Goal: Task Accomplishment & Management: Manage account settings

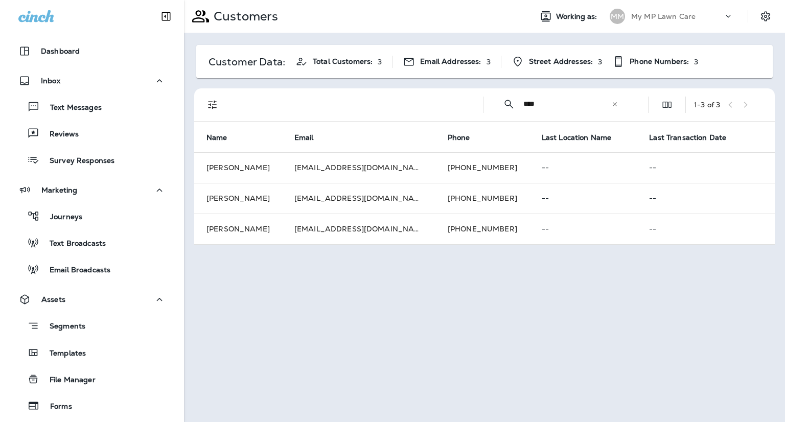
scroll to position [158, 0]
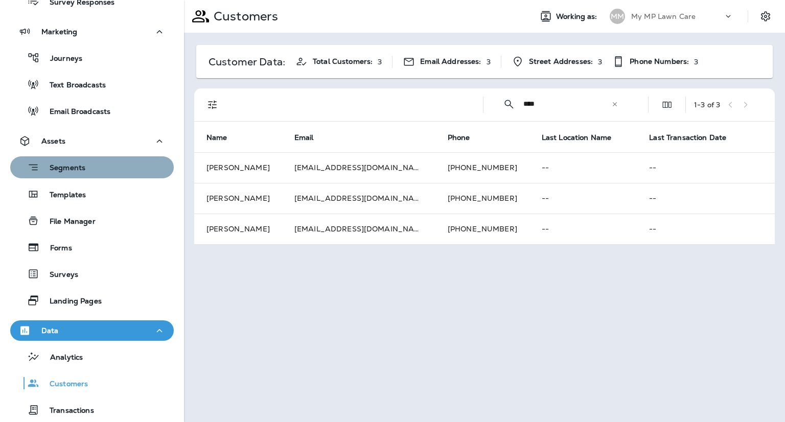
click at [100, 165] on div "Segments" at bounding box center [91, 167] width 155 height 16
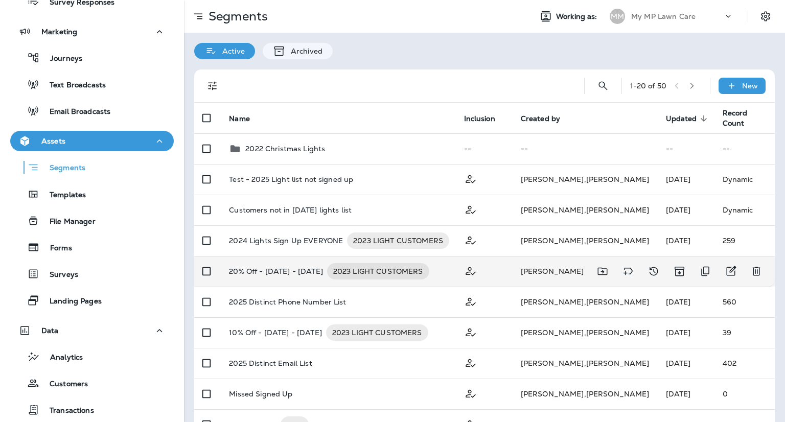
click at [264, 265] on p "20% Off - [DATE] - [DATE]" at bounding box center [276, 271] width 94 height 16
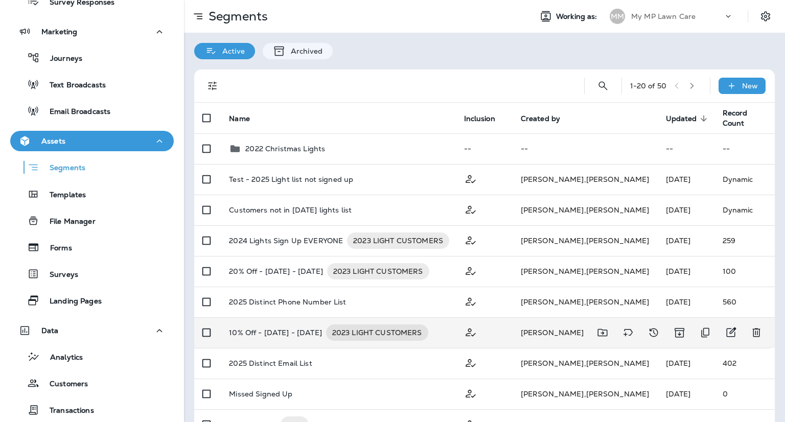
click at [261, 328] on p "10% Off - [DATE] - [DATE]" at bounding box center [275, 333] width 93 height 16
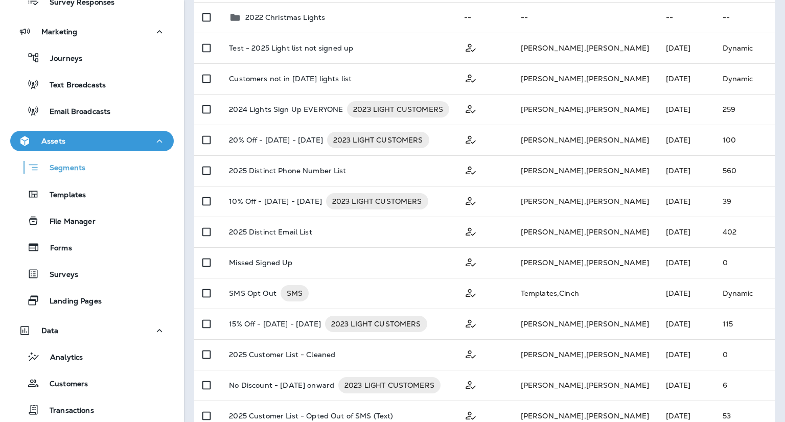
scroll to position [134, 0]
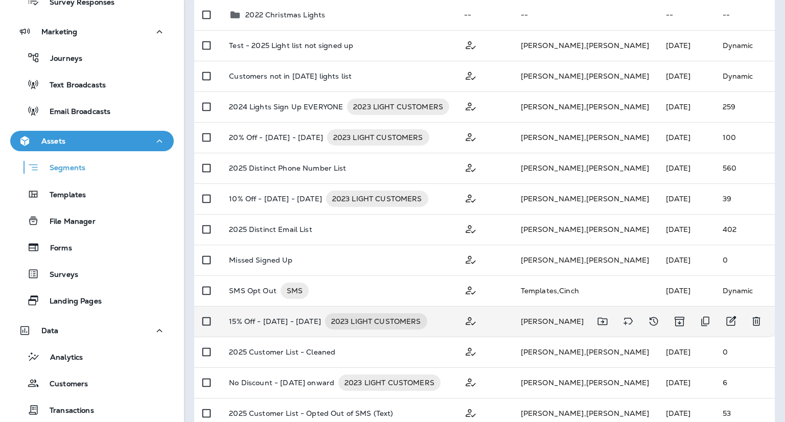
click at [262, 318] on p "15% Off - [DATE] - [DATE]" at bounding box center [275, 321] width 92 height 16
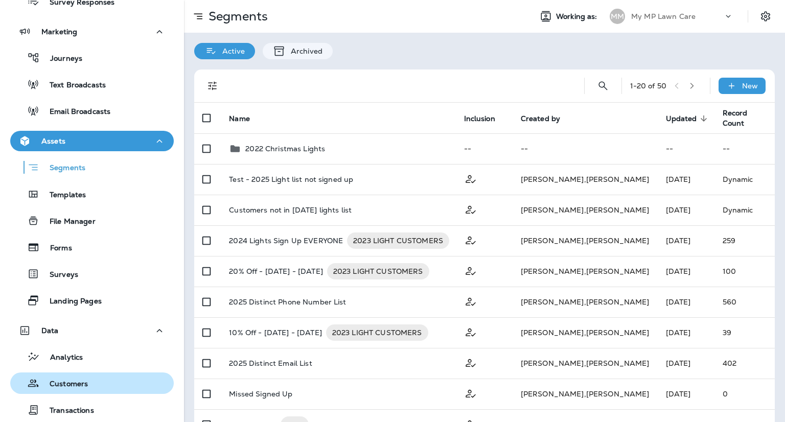
click at [64, 380] on p "Customers" at bounding box center [63, 385] width 49 height 10
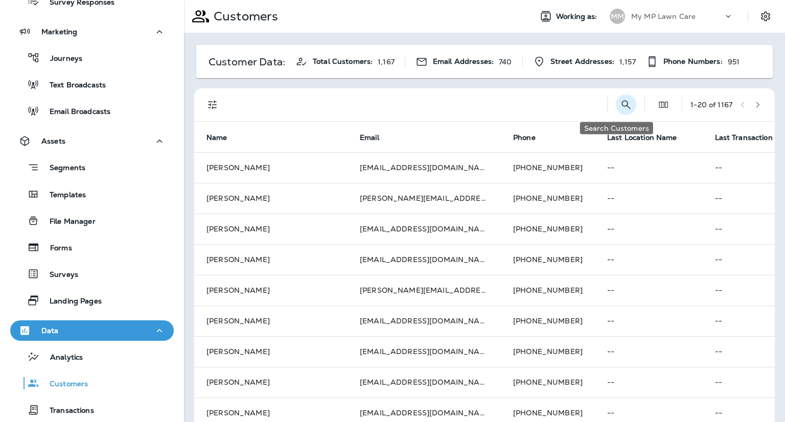
click at [620, 103] on icon "Search Customers" at bounding box center [626, 105] width 12 height 12
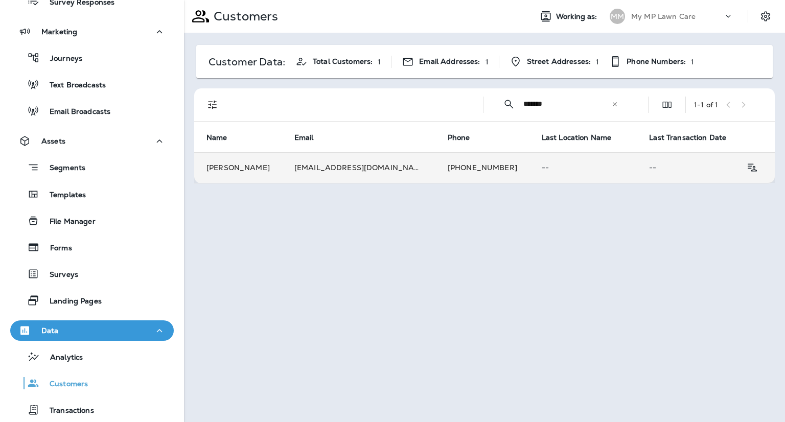
type input "*******"
click at [268, 172] on td "[PERSON_NAME]" at bounding box center [238, 167] width 88 height 31
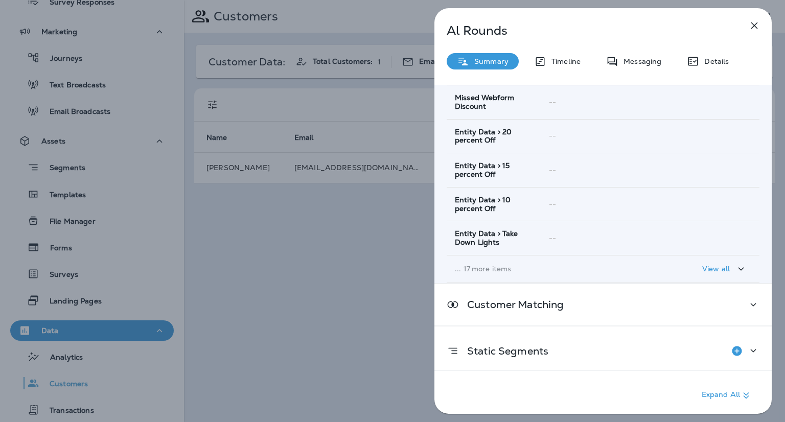
scroll to position [154, 0]
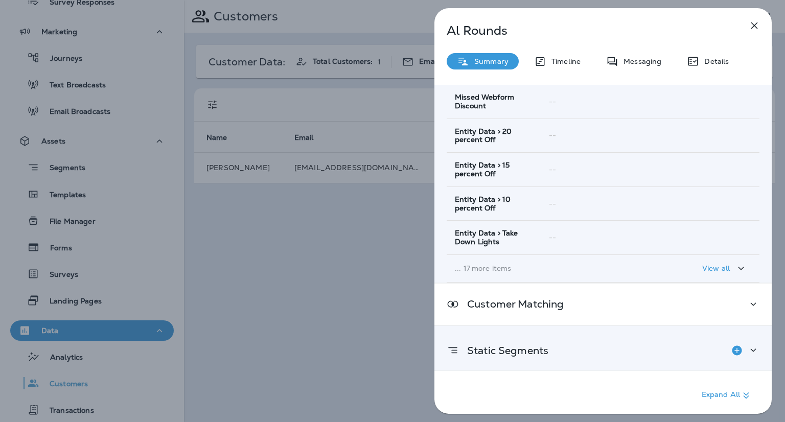
click at [750, 350] on icon at bounding box center [753, 350] width 12 height 13
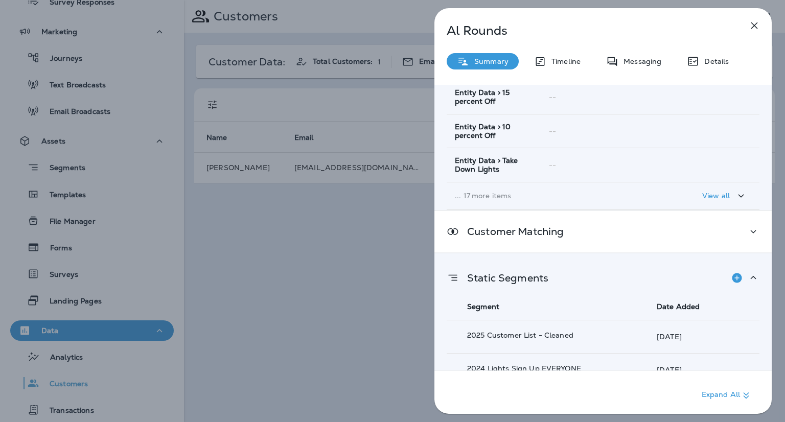
scroll to position [308, 0]
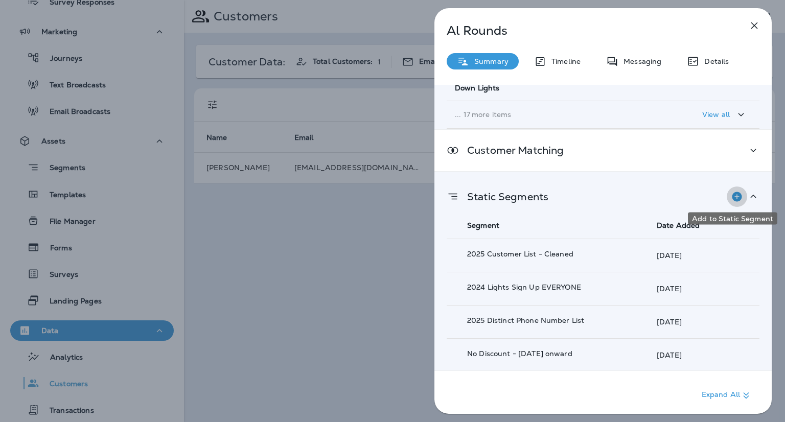
click at [732, 199] on icon "Add to Static Segment" at bounding box center [737, 197] width 10 height 10
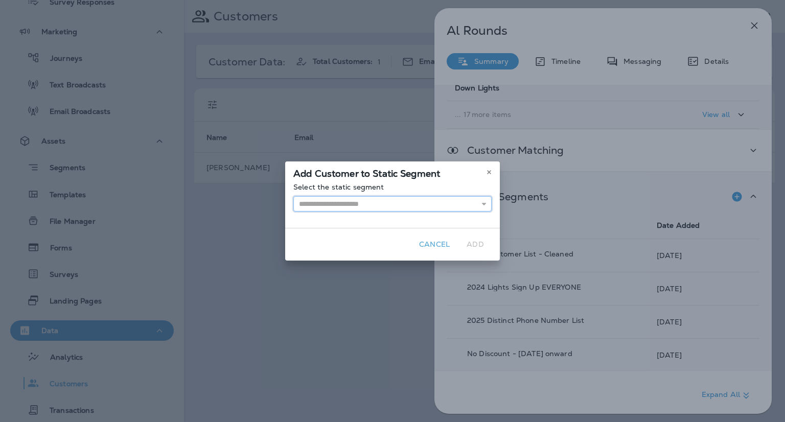
click at [407, 204] on input "text" at bounding box center [392, 203] width 198 height 15
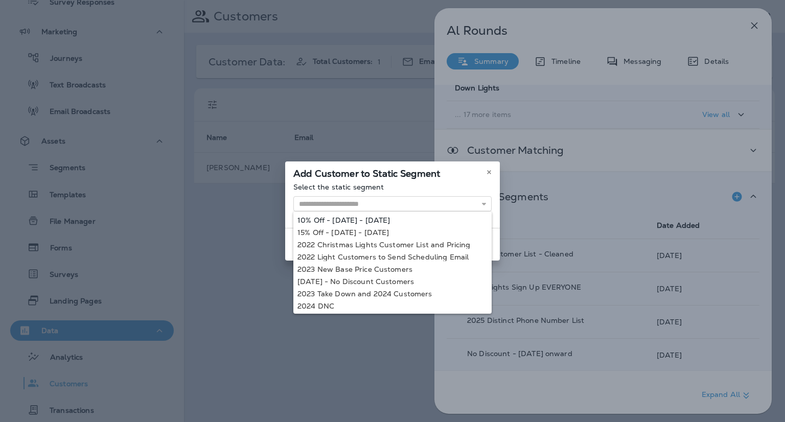
type input "**********"
click at [375, 217] on div "**********" at bounding box center [392, 205] width 215 height 45
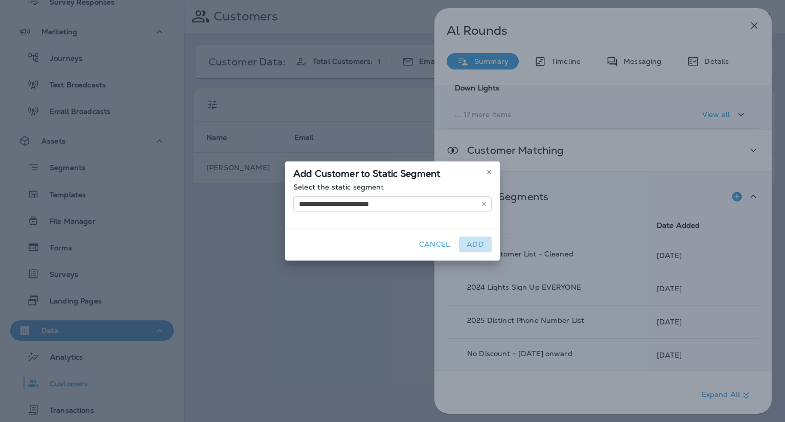
click at [476, 243] on button "Add" at bounding box center [475, 245] width 33 height 16
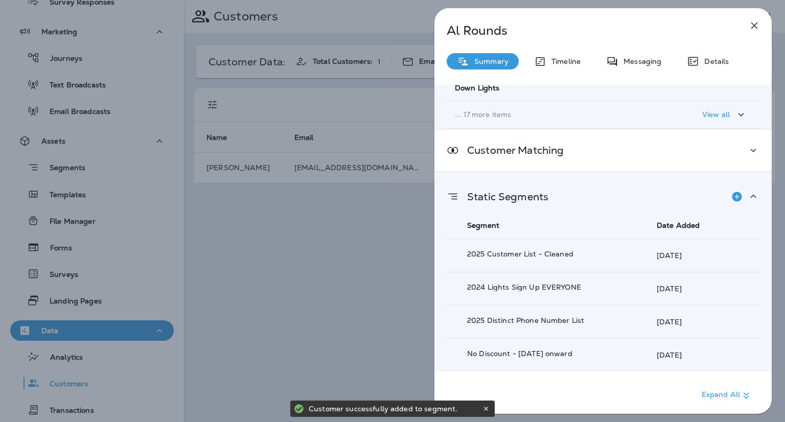
scroll to position [341, 0]
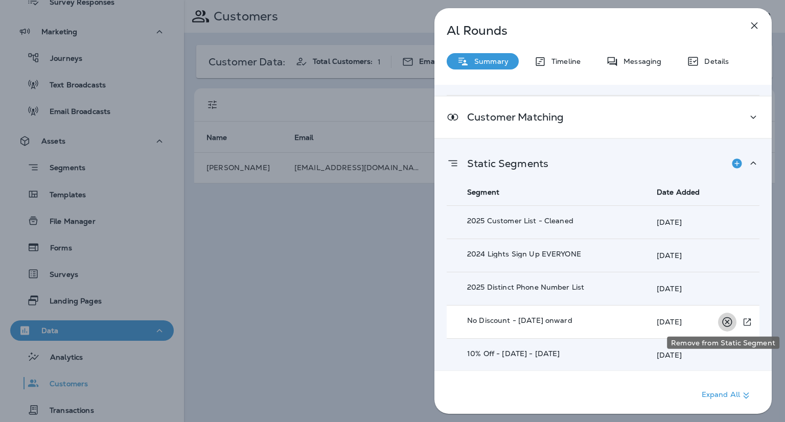
click at [722, 320] on icon "Remove from Static Segment" at bounding box center [727, 322] width 10 height 10
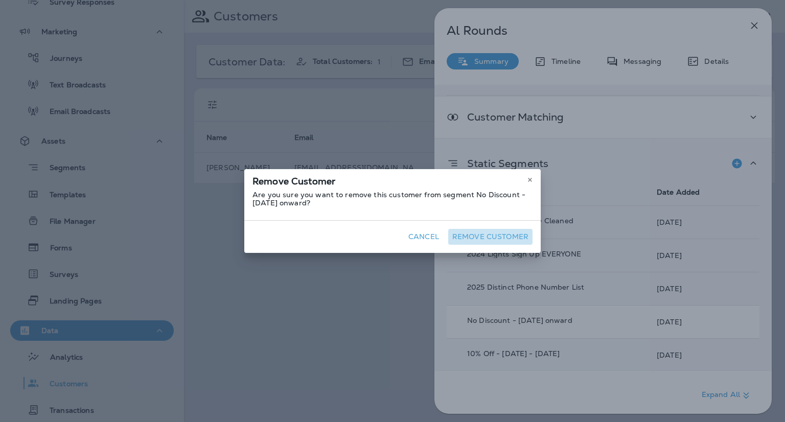
click at [495, 234] on button "Remove Customer" at bounding box center [490, 237] width 84 height 16
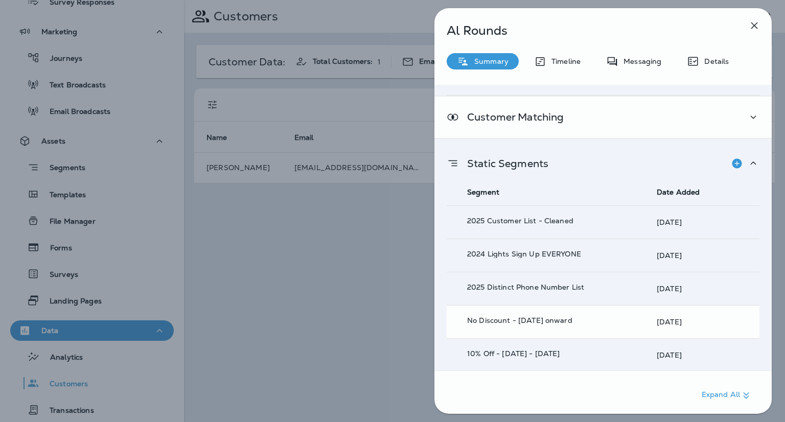
scroll to position [308, 0]
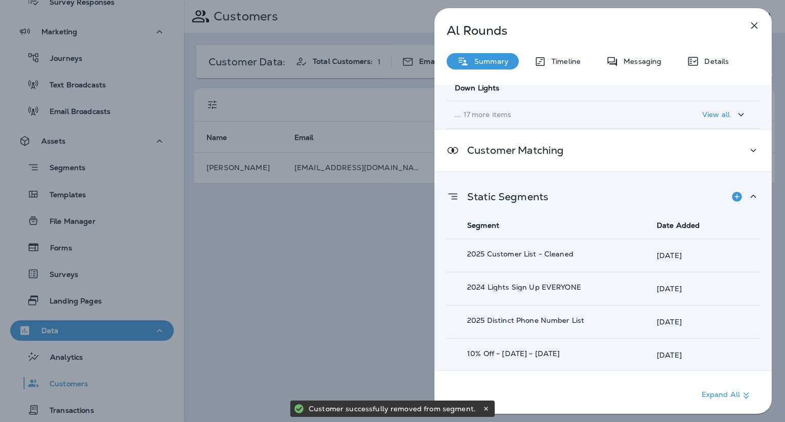
click at [756, 27] on icon "button" at bounding box center [754, 25] width 7 height 7
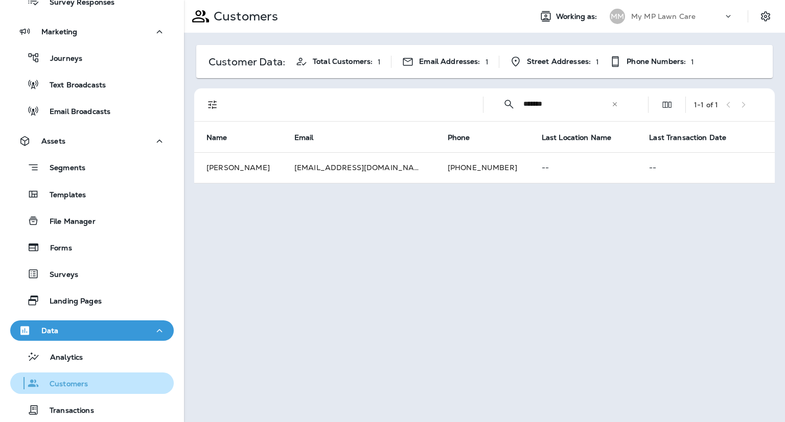
click at [75, 386] on p "Customers" at bounding box center [63, 385] width 49 height 10
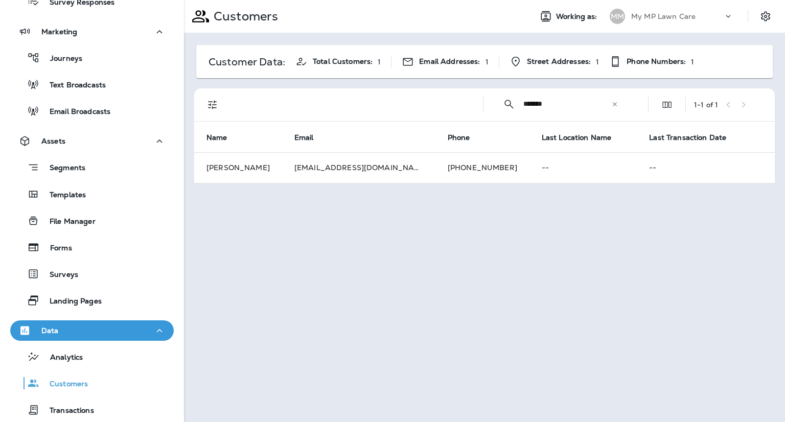
click at [615, 105] on icon at bounding box center [614, 104] width 7 height 7
click at [554, 105] on input "text" at bounding box center [576, 103] width 106 height 27
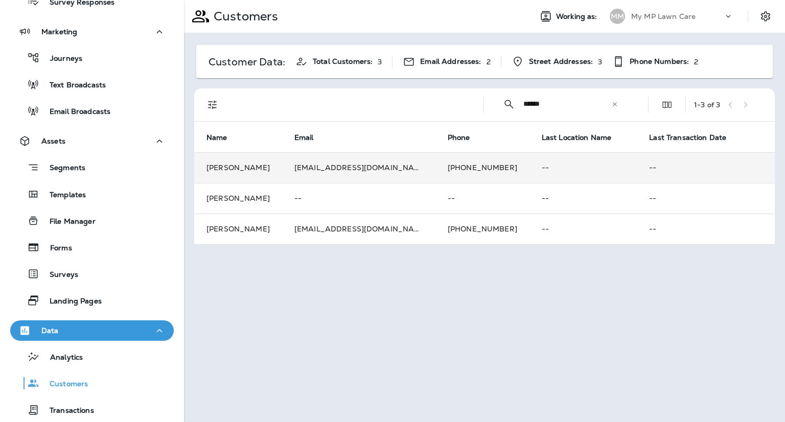
type input "*****"
click at [282, 170] on td "[PERSON_NAME]" at bounding box center [238, 167] width 88 height 31
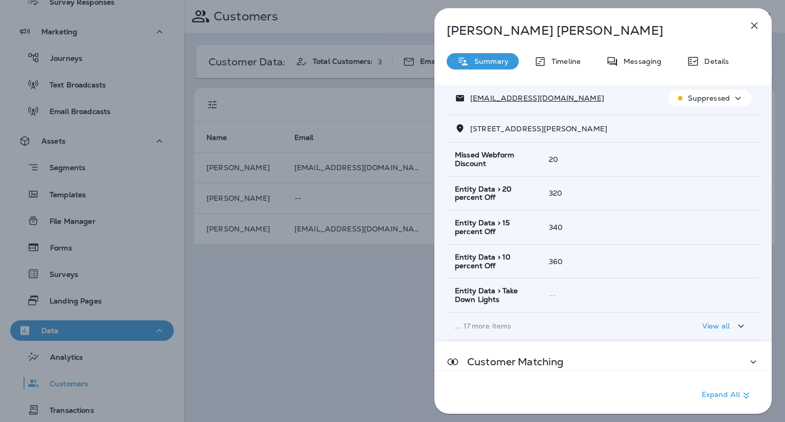
scroll to position [157, 0]
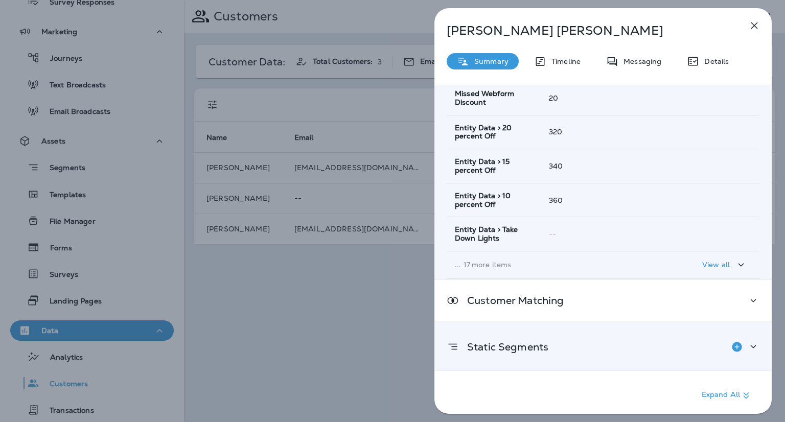
click at [747, 342] on icon at bounding box center [753, 346] width 12 height 13
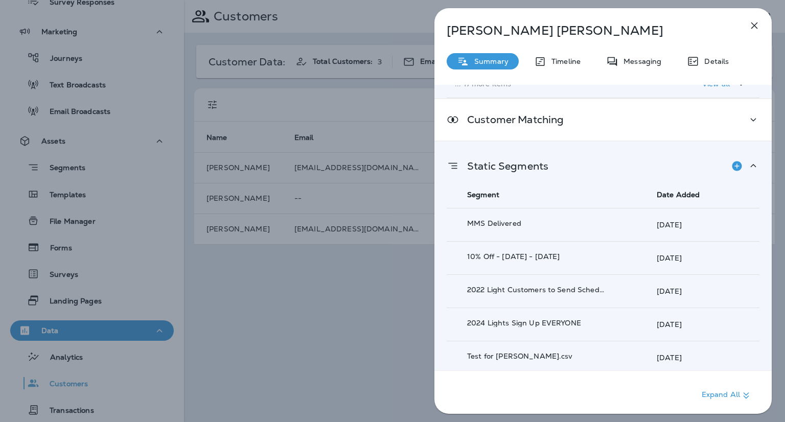
scroll to position [366, 0]
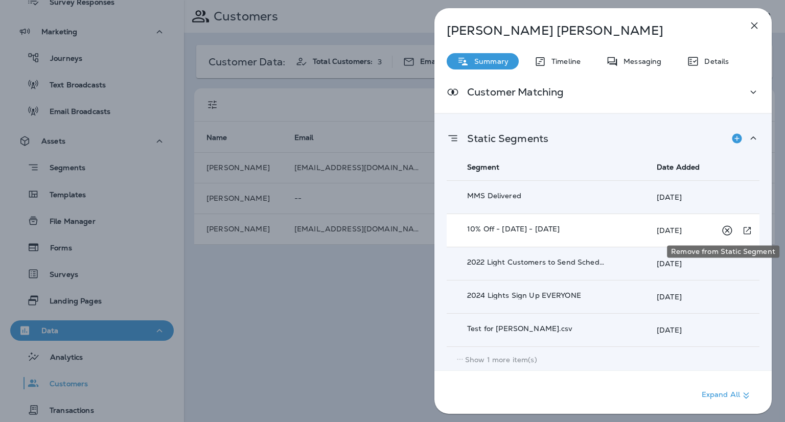
click at [722, 229] on icon "Remove from Static Segment" at bounding box center [727, 230] width 13 height 13
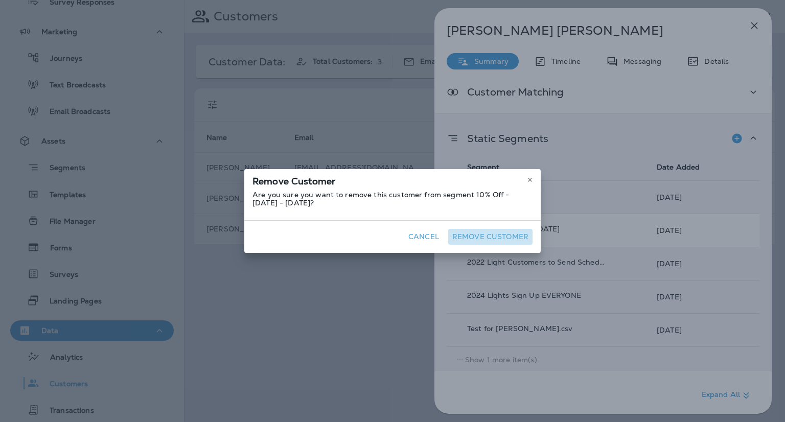
click at [499, 233] on button "Remove Customer" at bounding box center [490, 237] width 84 height 16
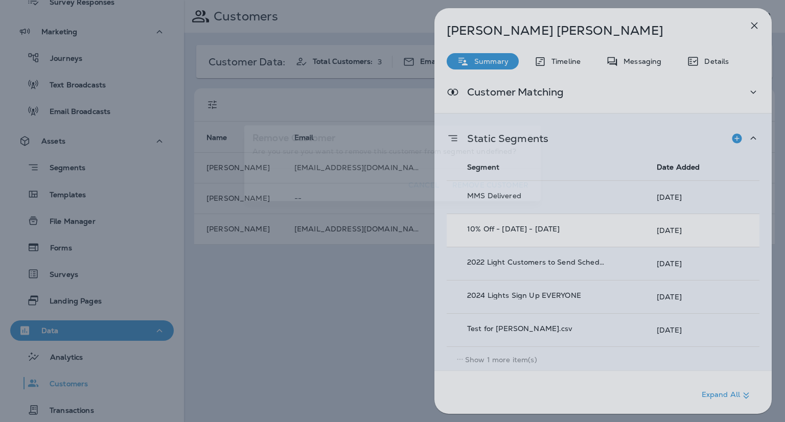
scroll to position [341, 0]
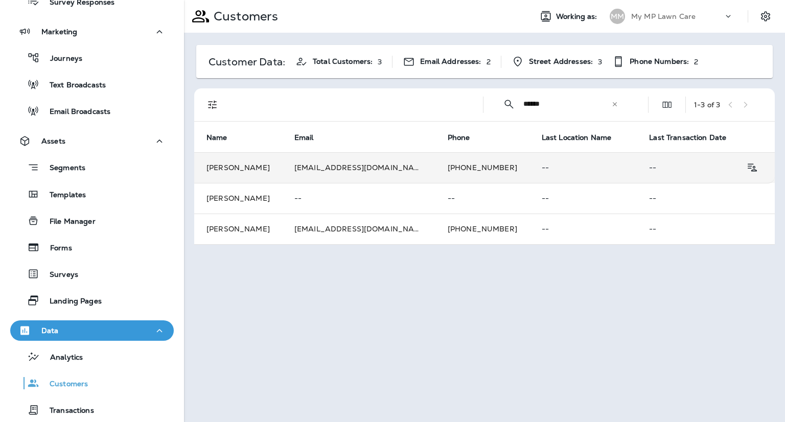
click at [280, 168] on td "[PERSON_NAME]" at bounding box center [238, 167] width 88 height 31
click at [277, 166] on td "[PERSON_NAME]" at bounding box center [238, 167] width 88 height 31
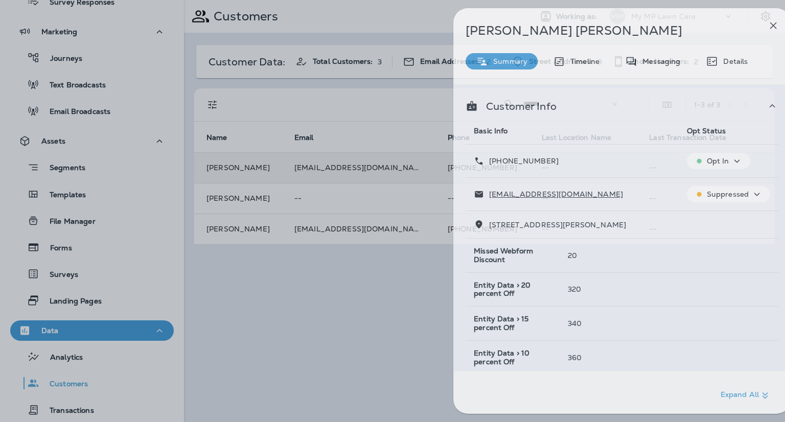
click at [277, 166] on div "[PERSON_NAME] Summary Timeline Messaging Details Customer Info Basic Info Opt S…" at bounding box center [411, 211] width 785 height 422
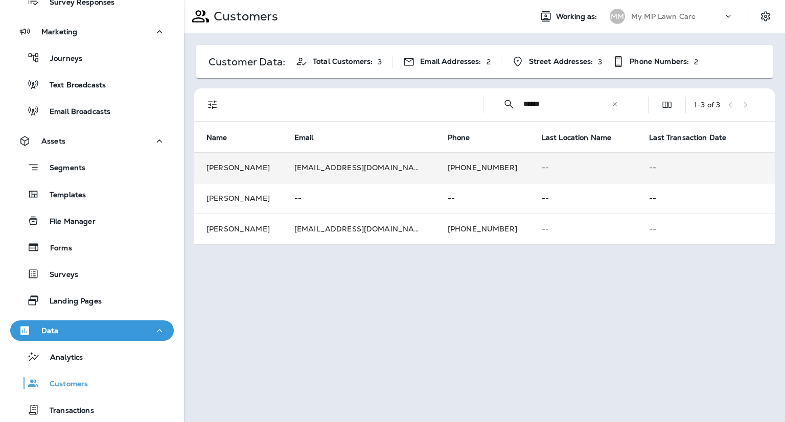
click at [277, 166] on td "[PERSON_NAME]" at bounding box center [238, 167] width 88 height 31
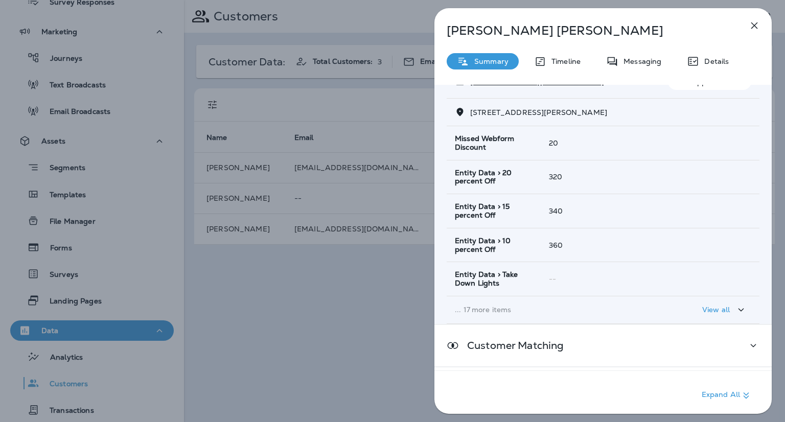
scroll to position [157, 0]
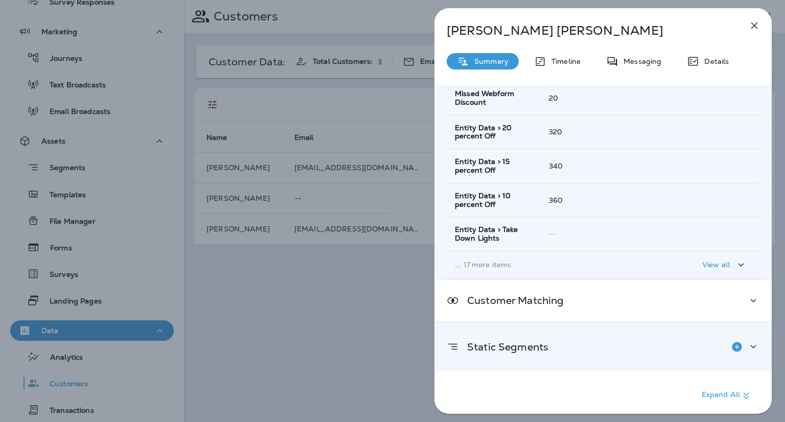
click at [750, 340] on icon at bounding box center [753, 346] width 12 height 13
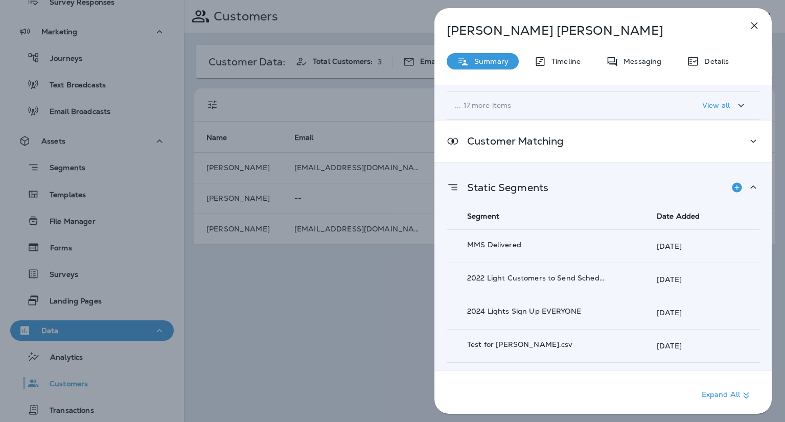
scroll to position [341, 0]
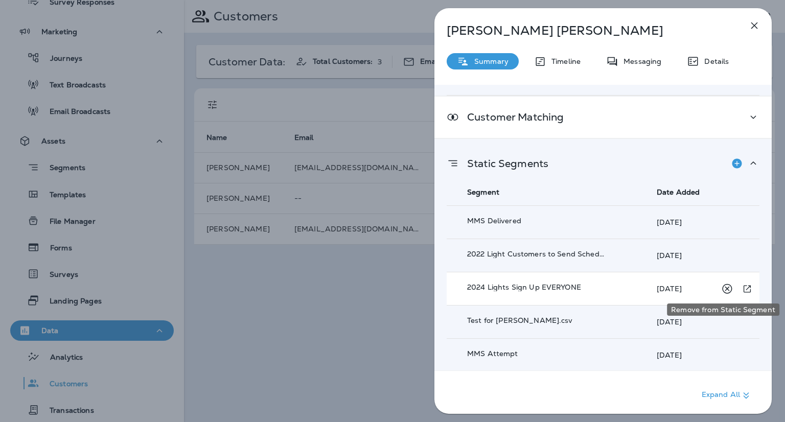
click at [724, 287] on icon "Remove from Static Segment" at bounding box center [727, 289] width 13 height 13
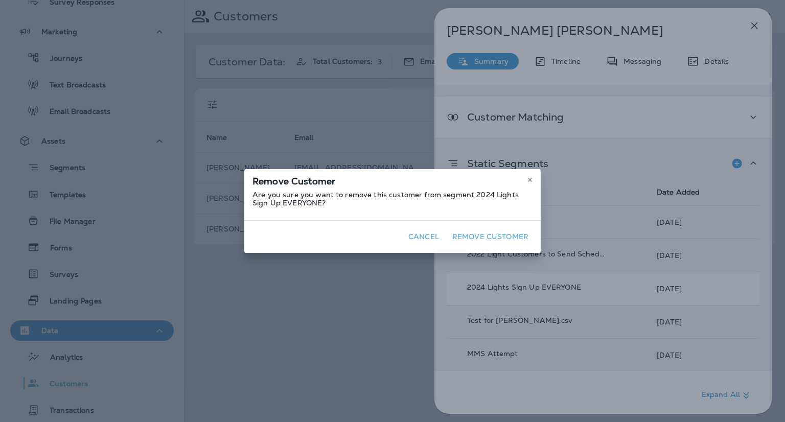
click at [459, 234] on button "Remove Customer" at bounding box center [490, 237] width 84 height 16
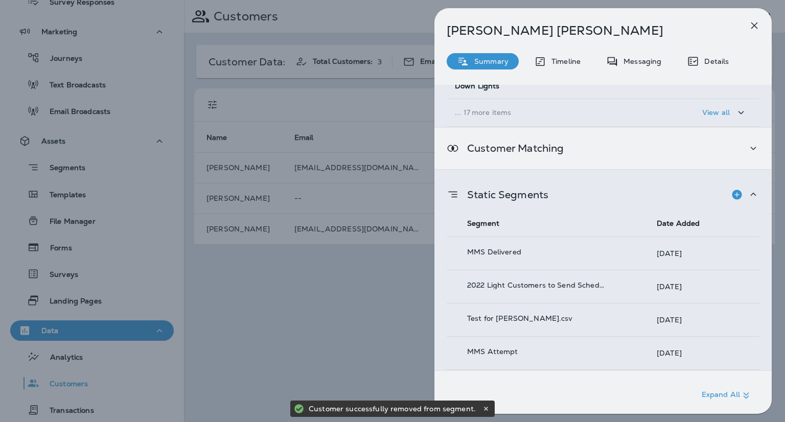
scroll to position [308, 0]
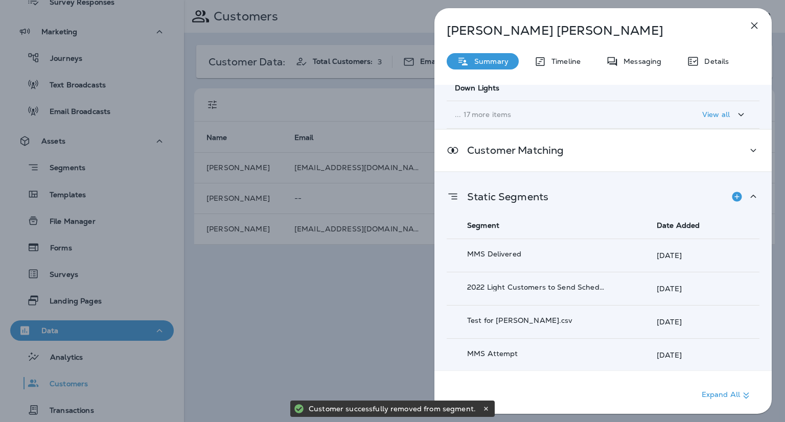
click at [757, 25] on icon "button" at bounding box center [754, 25] width 12 height 12
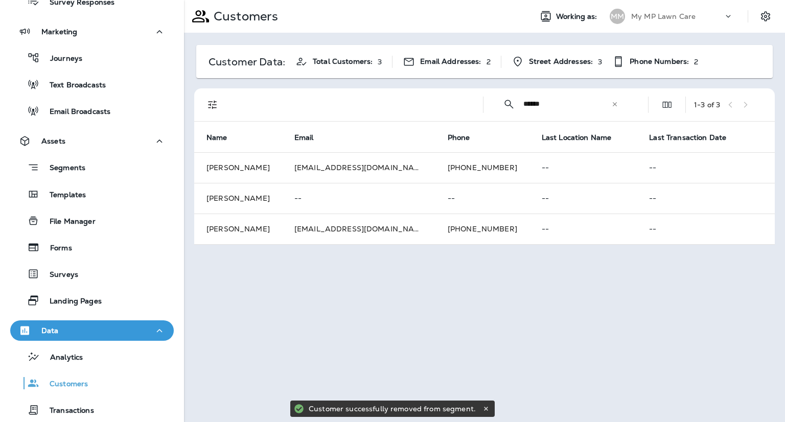
click at [441, 320] on div "Customers Working as: MM My MP Lawn Care Customer Data: Total Customers: 3 Emai…" at bounding box center [484, 211] width 601 height 422
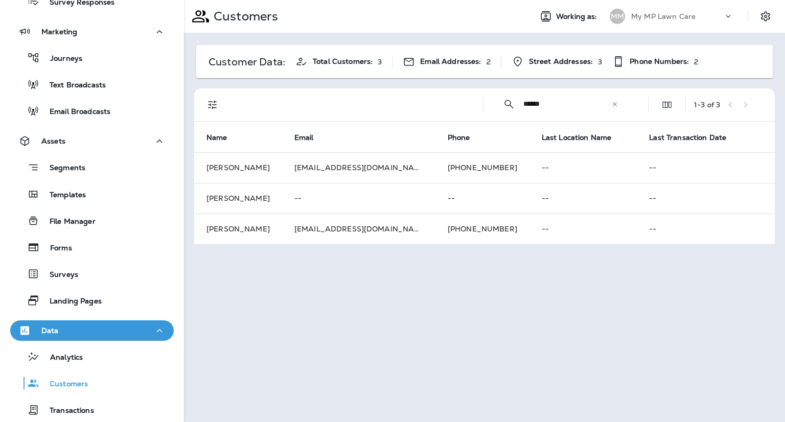
click at [616, 104] on icon at bounding box center [614, 104] width 7 height 7
